Goal: Information Seeking & Learning: Learn about a topic

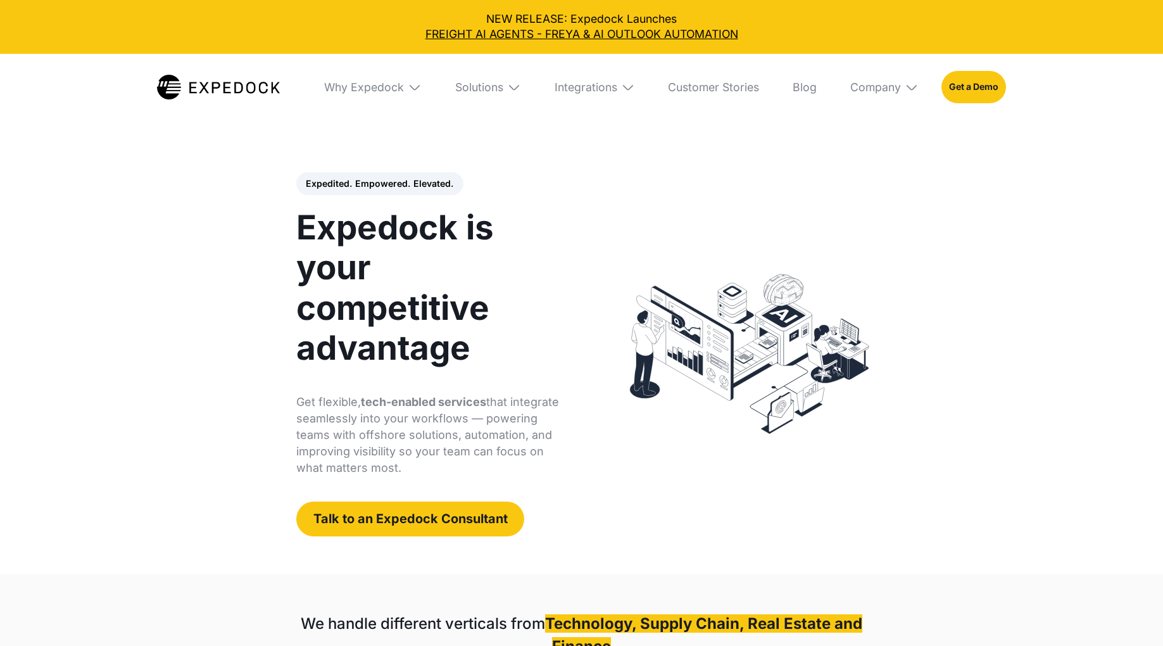
select select
click at [804, 92] on link "Blog" at bounding box center [805, 87] width 46 height 67
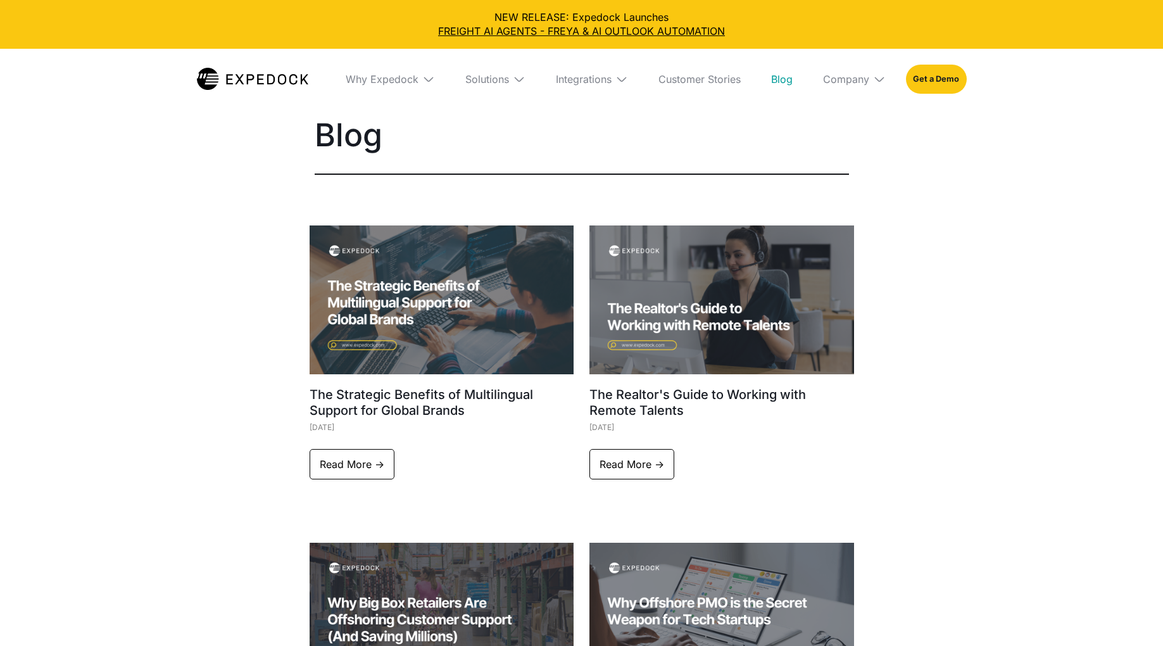
select select
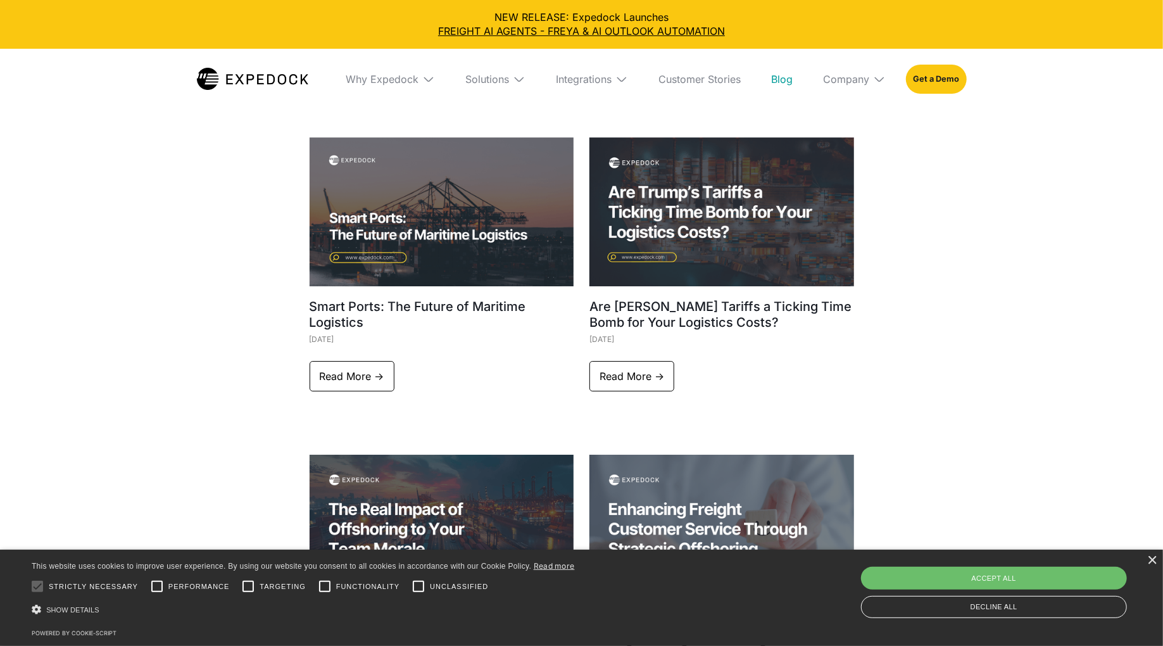
scroll to position [3286, 0]
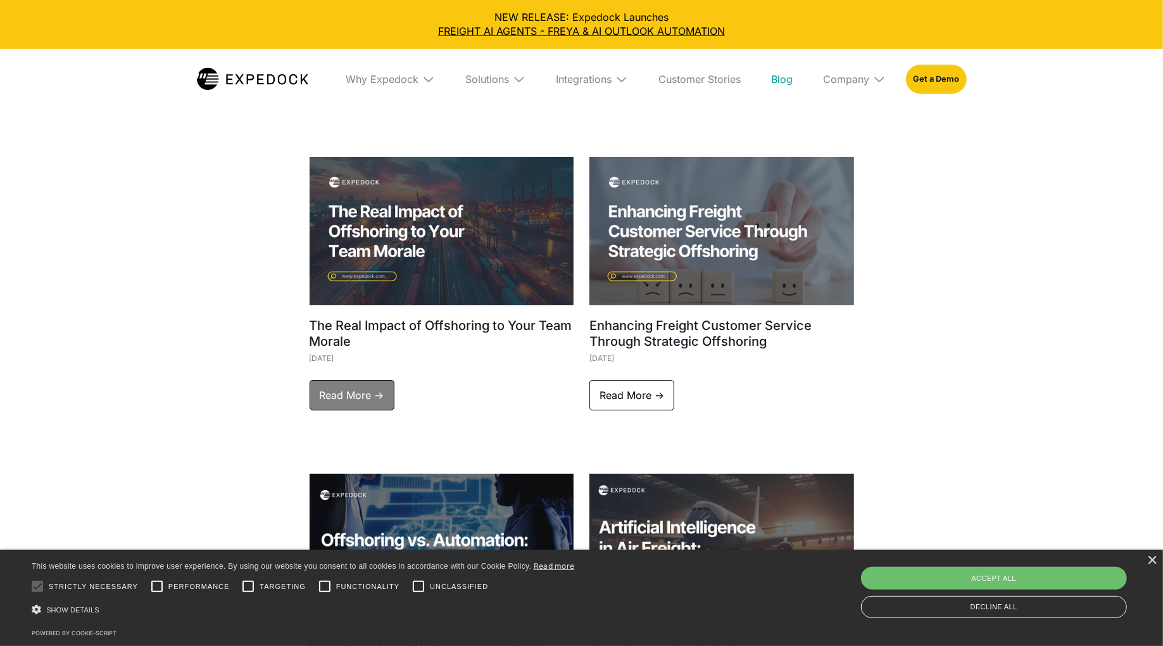
click at [353, 380] on link "Read More ->" at bounding box center [352, 395] width 85 height 30
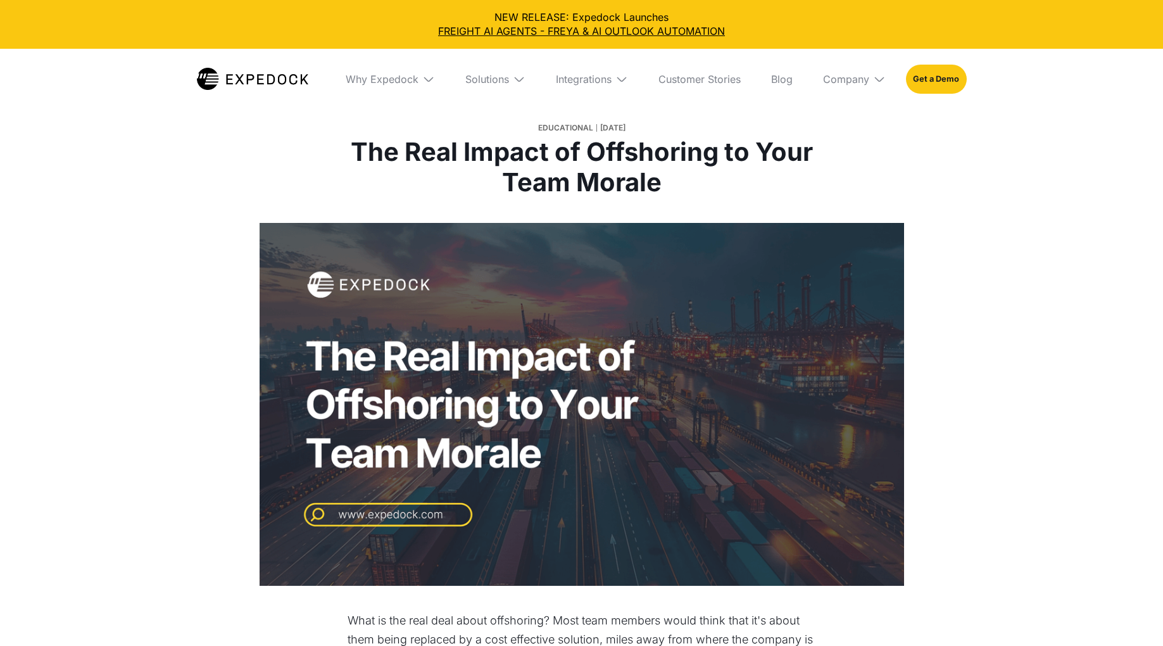
select select
